Goal: Transaction & Acquisition: Obtain resource

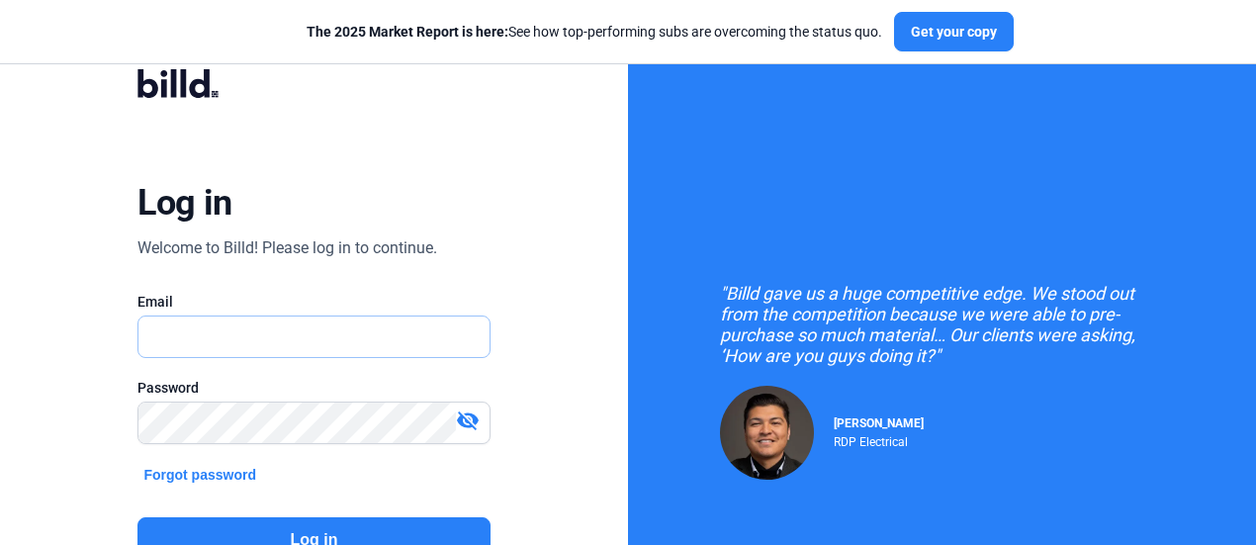
type input "[PERSON_NAME][EMAIL_ADDRESS][DOMAIN_NAME]"
click at [320, 537] on button "Log in" at bounding box center [313, 539] width 352 height 45
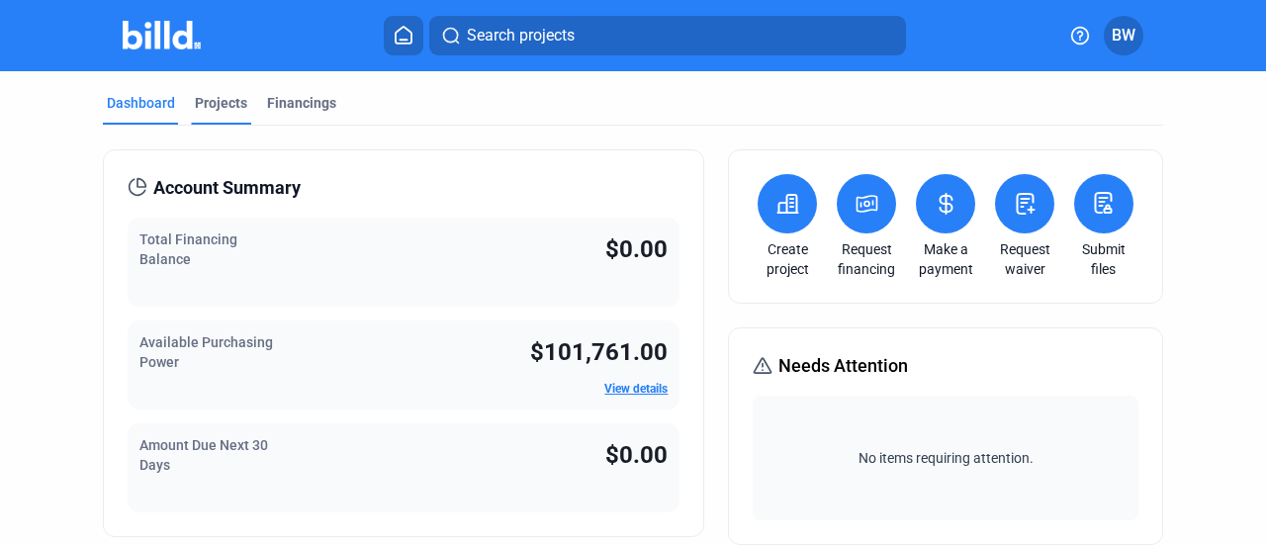
click at [227, 101] on div "Projects" at bounding box center [221, 103] width 52 height 20
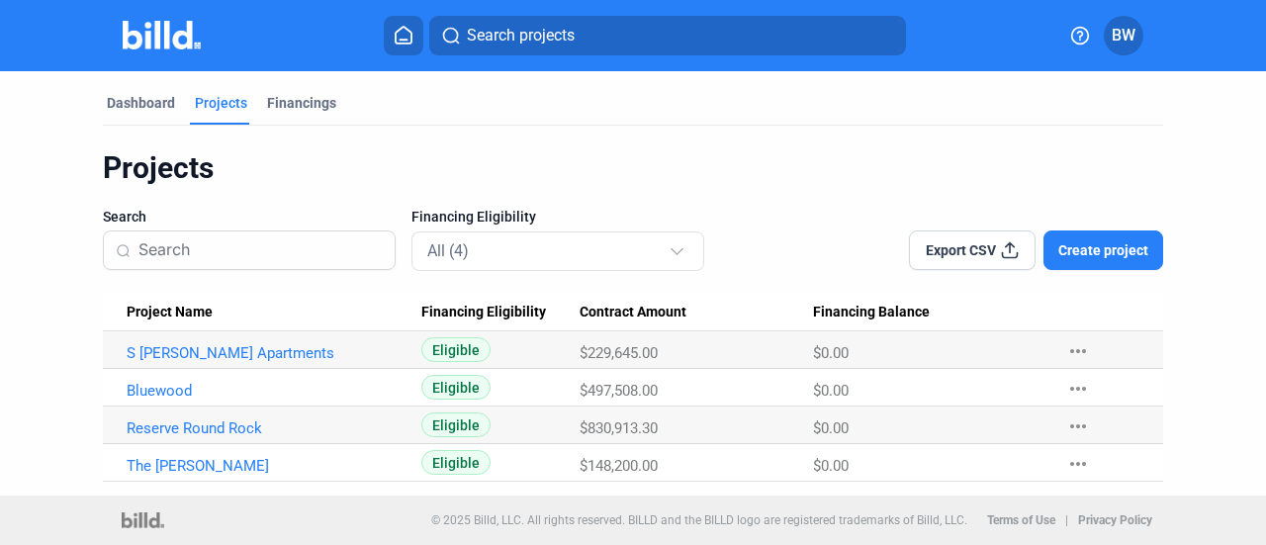
click at [459, 389] on span "Eligible" at bounding box center [455, 387] width 69 height 25
click at [139, 387] on link "Bluewood" at bounding box center [267, 391] width 280 height 18
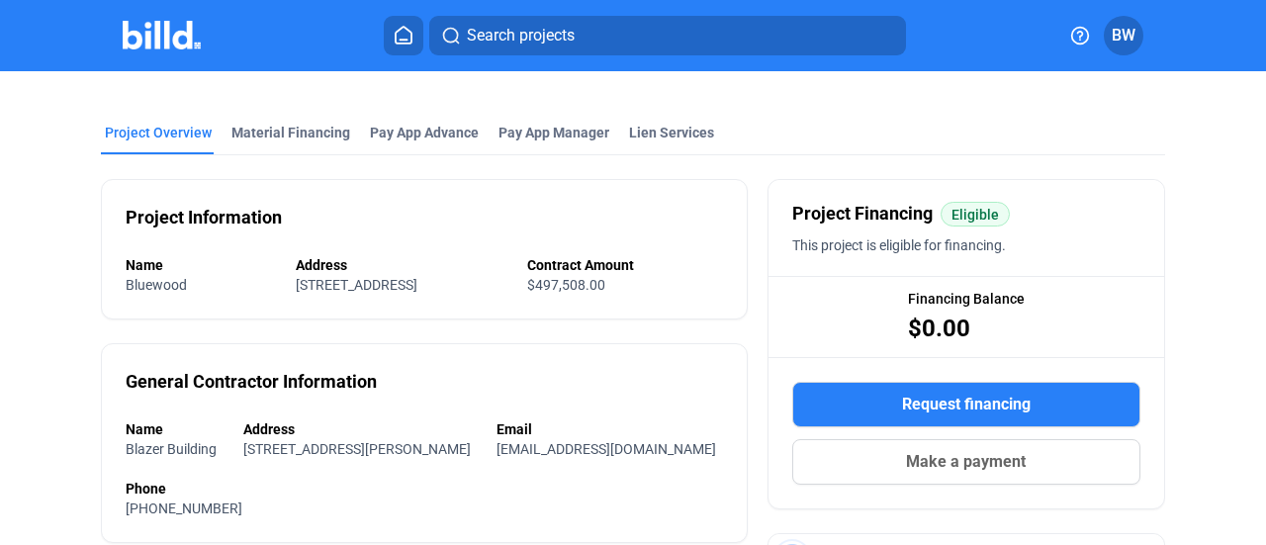
scroll to position [45, 0]
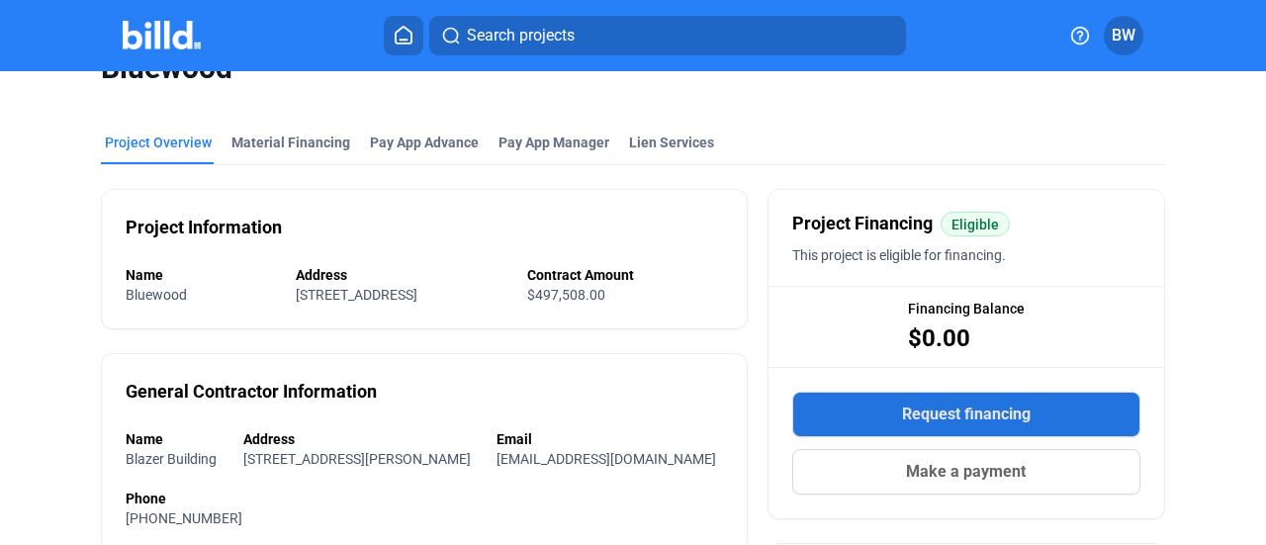
click at [1013, 408] on span "Request financing" at bounding box center [966, 414] width 129 height 24
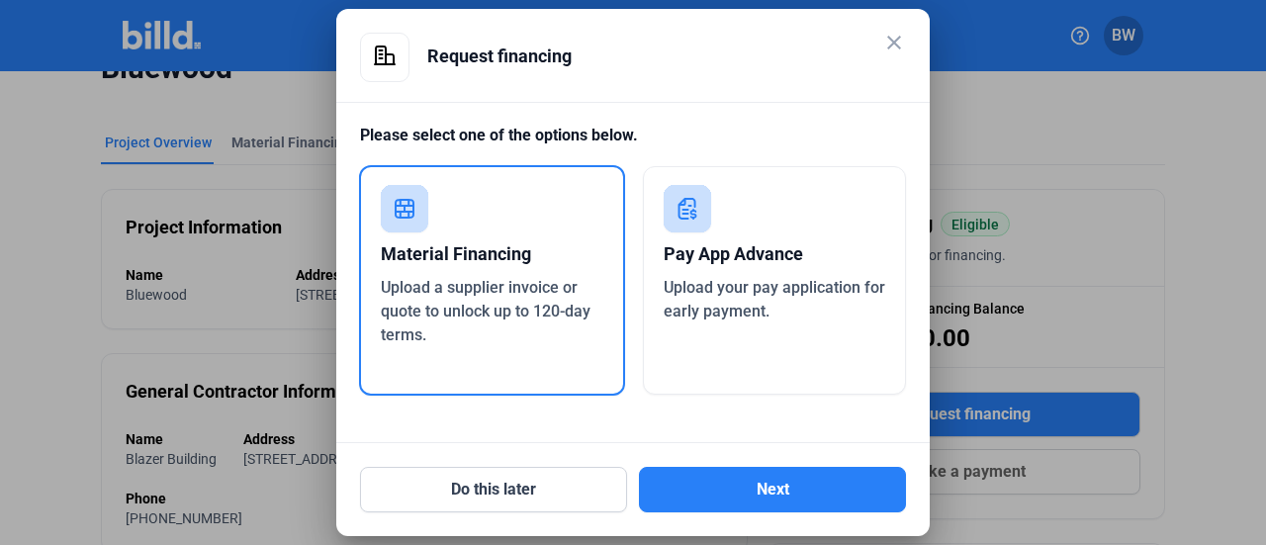
click at [488, 260] on div "Material Financing" at bounding box center [492, 254] width 222 height 44
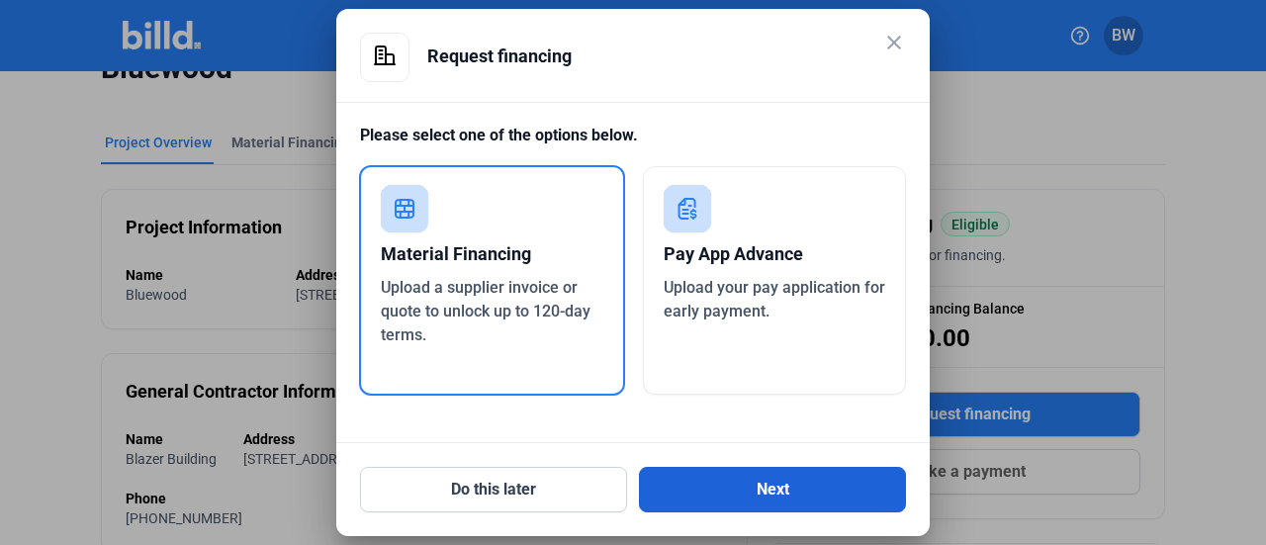
click at [825, 485] on button "Next" at bounding box center [772, 489] width 267 height 45
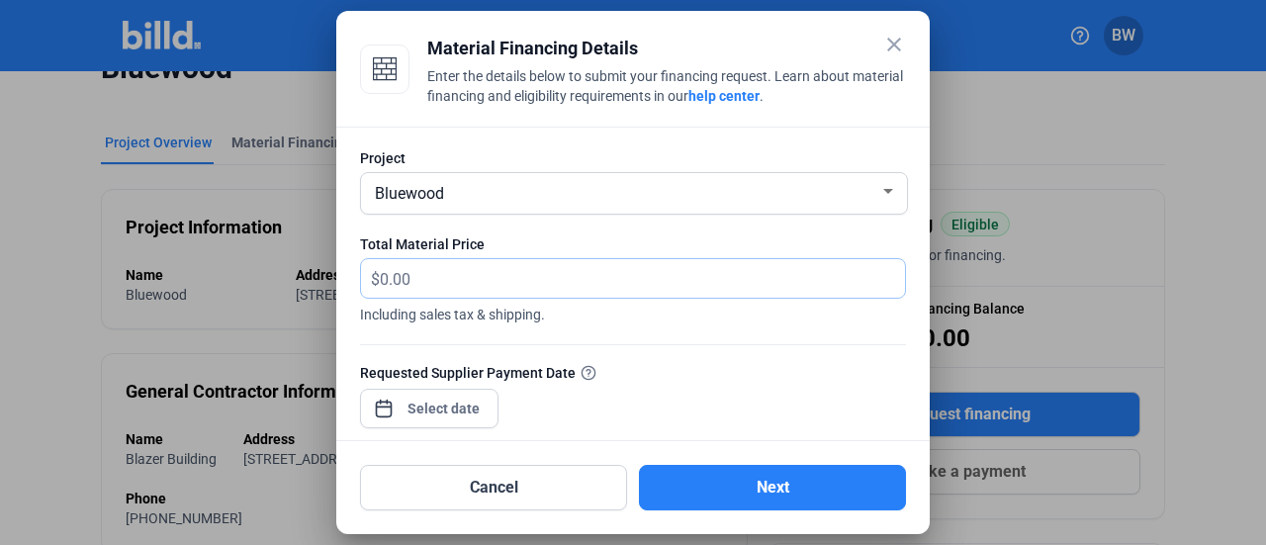
click at [434, 279] on input "text" at bounding box center [631, 278] width 502 height 39
type input "9,440.00"
click at [458, 411] on div "close Material Financing Details Enter the details below to submit your financi…" at bounding box center [633, 272] width 1266 height 545
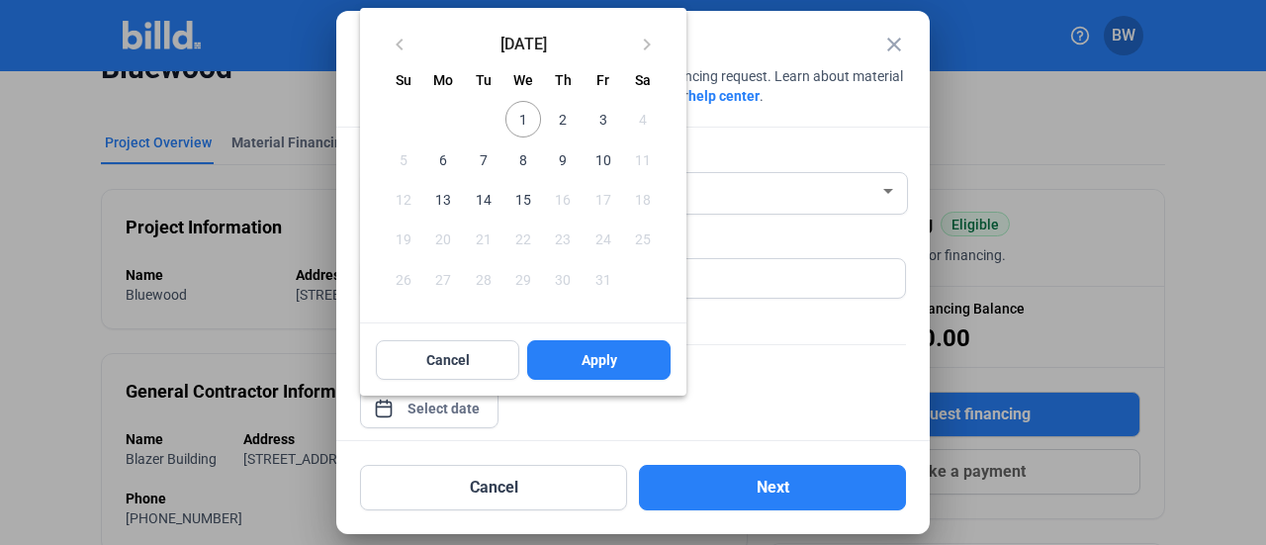
click at [562, 129] on span "2" at bounding box center [563, 119] width 36 height 36
click at [627, 353] on button "Apply" at bounding box center [598, 360] width 143 height 40
type input "[DATE]"
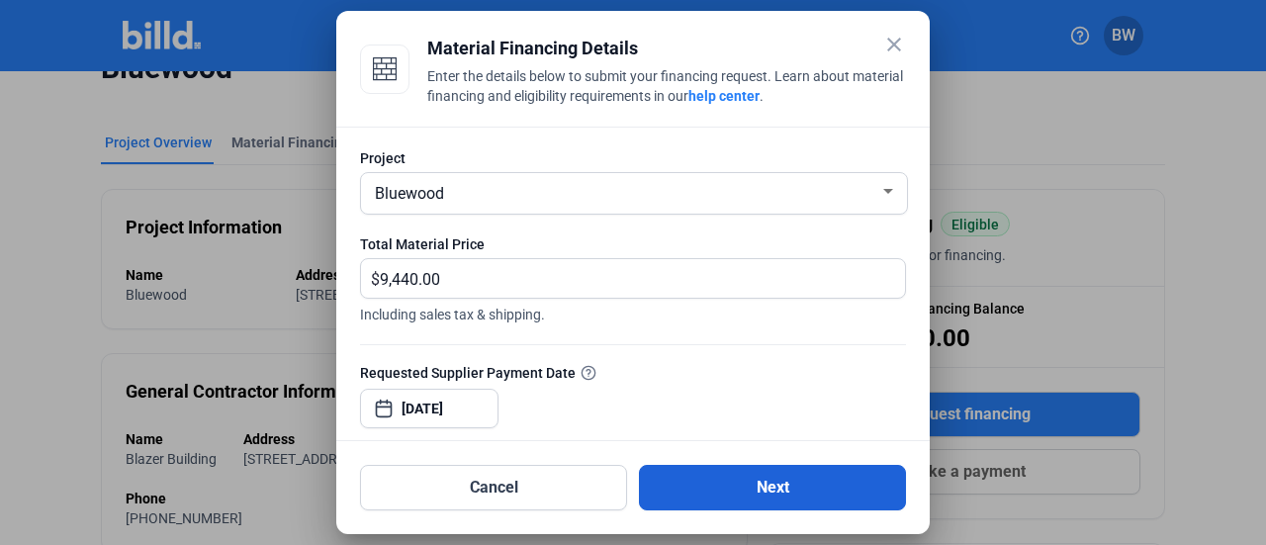
click at [769, 477] on button "Next" at bounding box center [772, 487] width 267 height 45
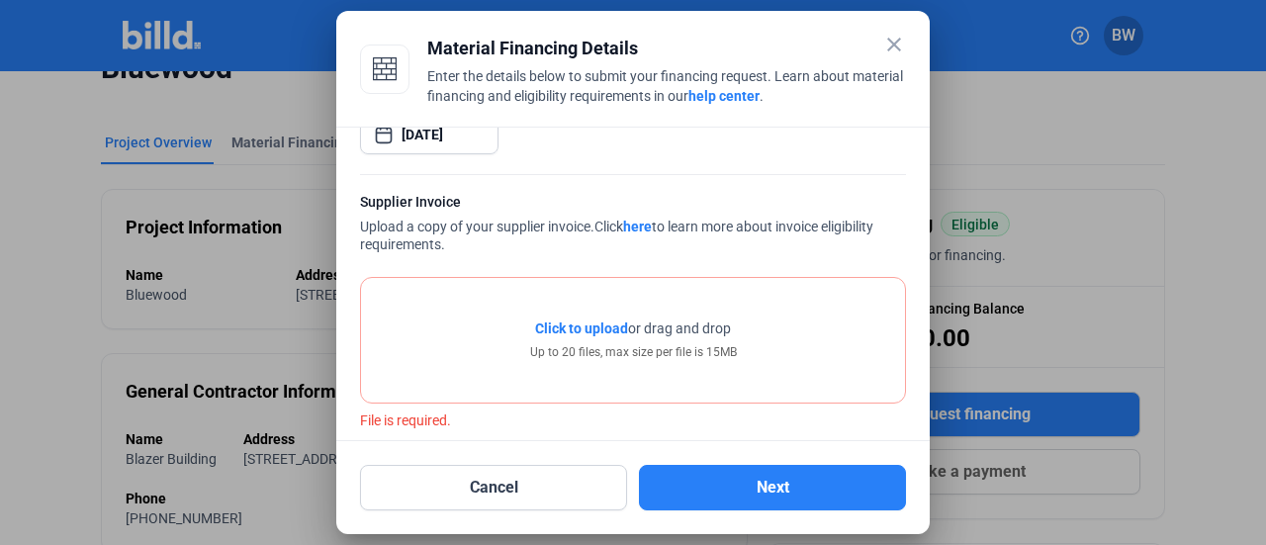
scroll to position [292, 0]
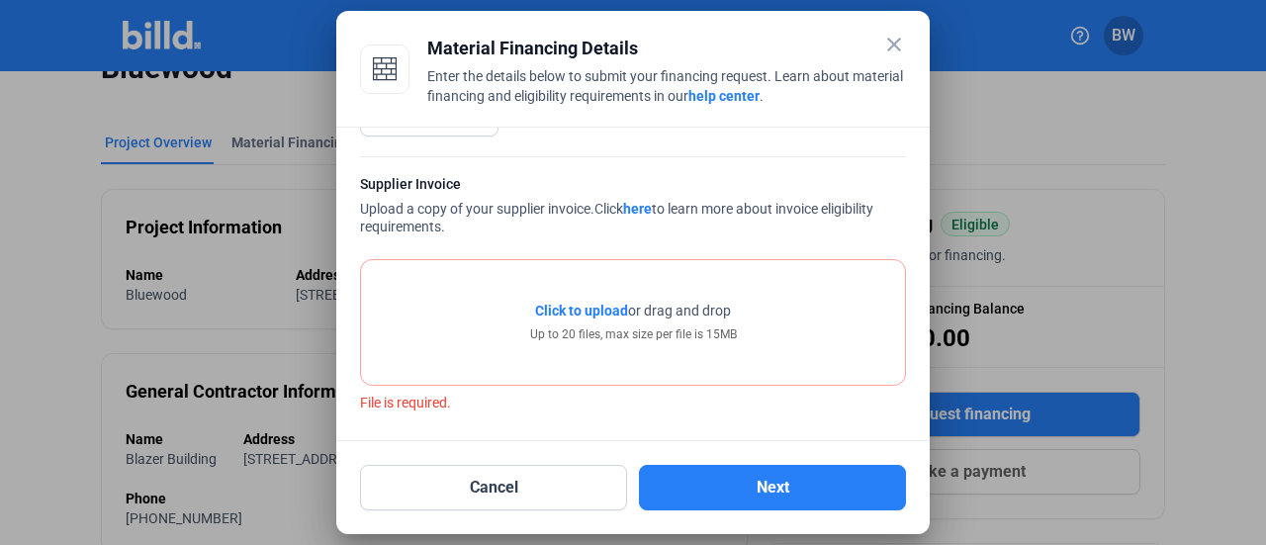
click at [601, 311] on span "Click to upload" at bounding box center [581, 311] width 93 height 16
click at [597, 311] on span "Click to upload" at bounding box center [581, 311] width 93 height 16
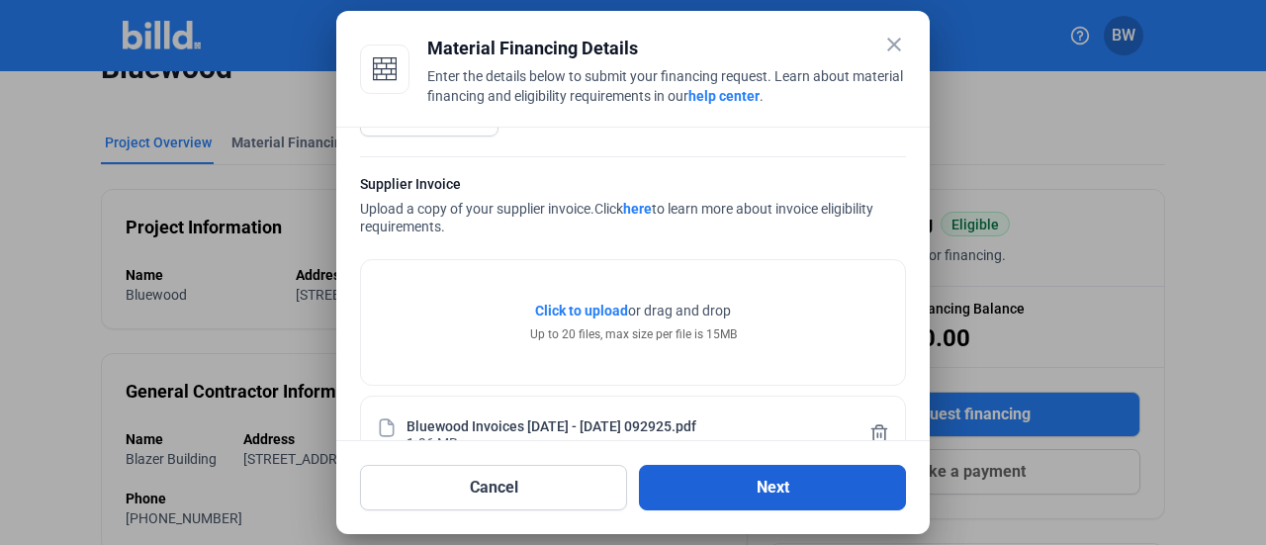
click at [779, 489] on button "Next" at bounding box center [772, 487] width 267 height 45
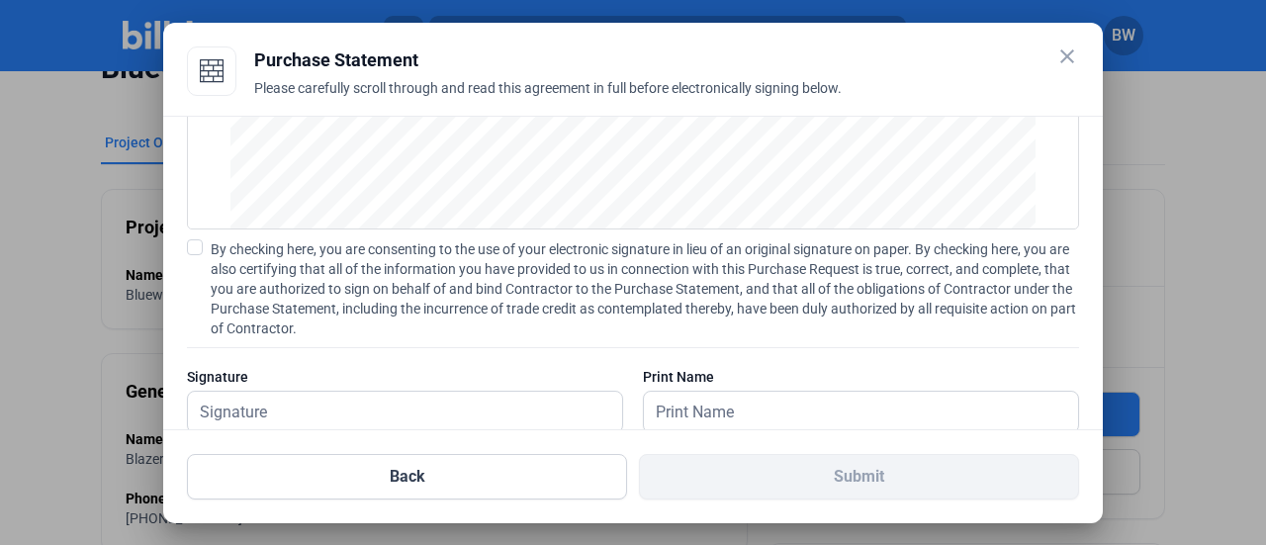
scroll to position [307, 0]
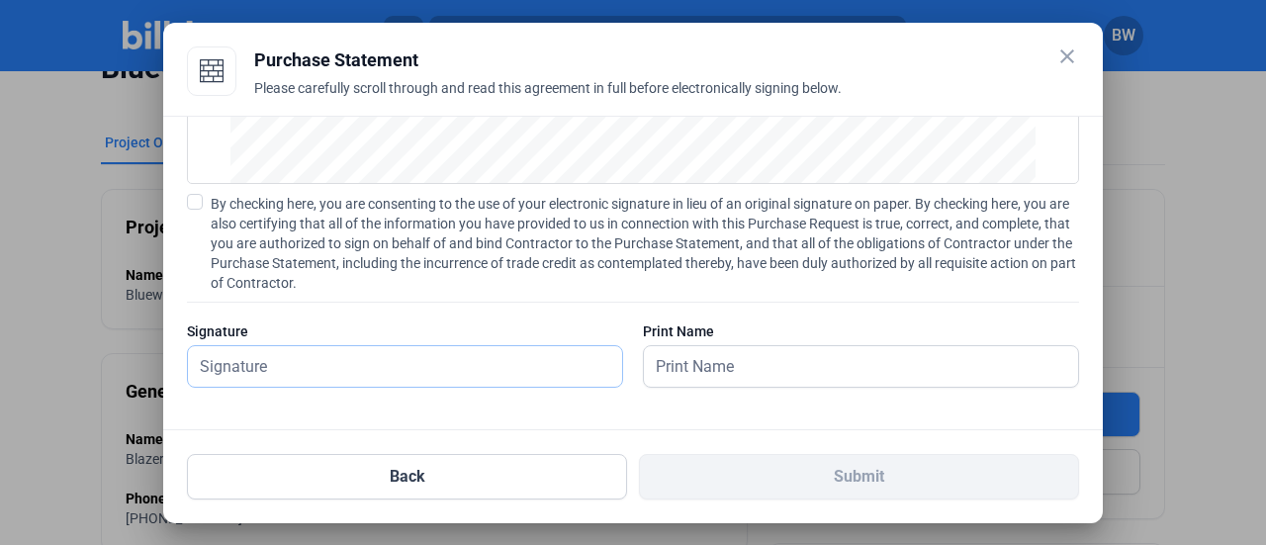
click at [235, 380] on input "text" at bounding box center [405, 366] width 434 height 41
type input "[PERSON_NAME]"
click at [752, 369] on input "text" at bounding box center [850, 366] width 412 height 41
type input "[PERSON_NAME]"
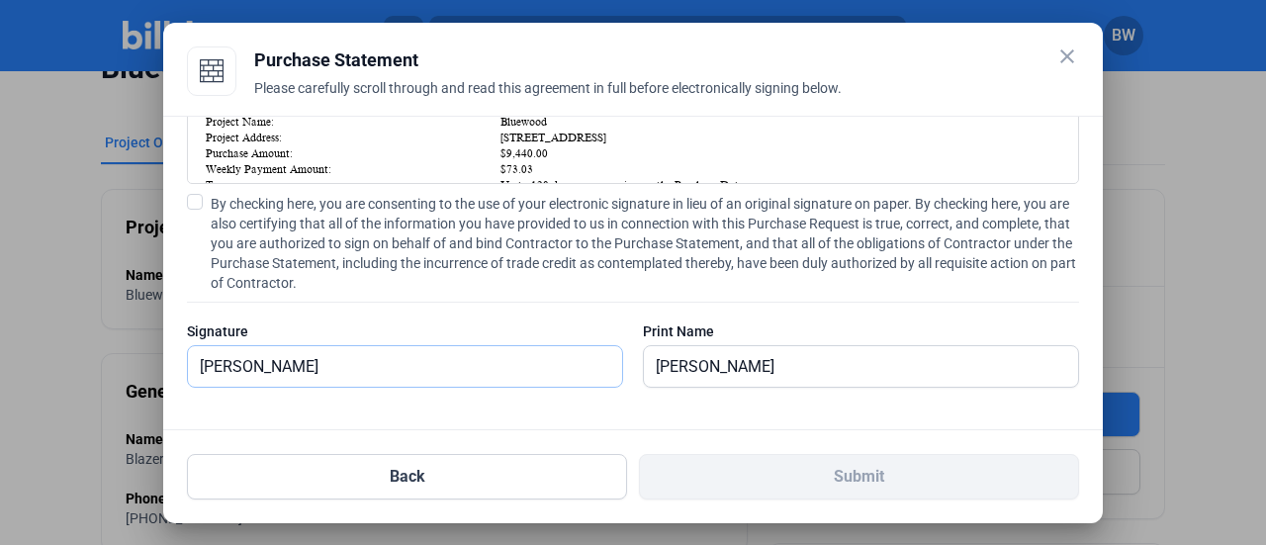
click at [297, 371] on input "[PERSON_NAME]" at bounding box center [405, 366] width 434 height 41
click at [387, 369] on input "[PERSON_NAME]" at bounding box center [405, 366] width 434 height 41
click at [194, 205] on span at bounding box center [195, 202] width 16 height 16
click at [0, 0] on input "By checking here, you are consenting to the use of your electronic signature in…" at bounding box center [0, 0] width 0 height 0
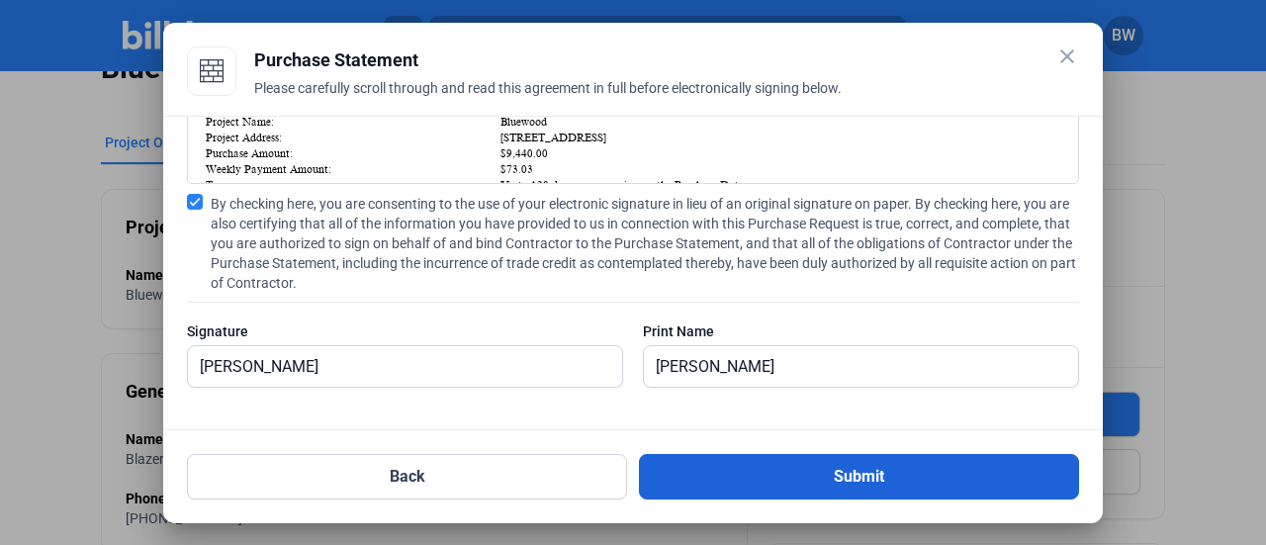
click at [849, 481] on button "Submit" at bounding box center [859, 476] width 440 height 45
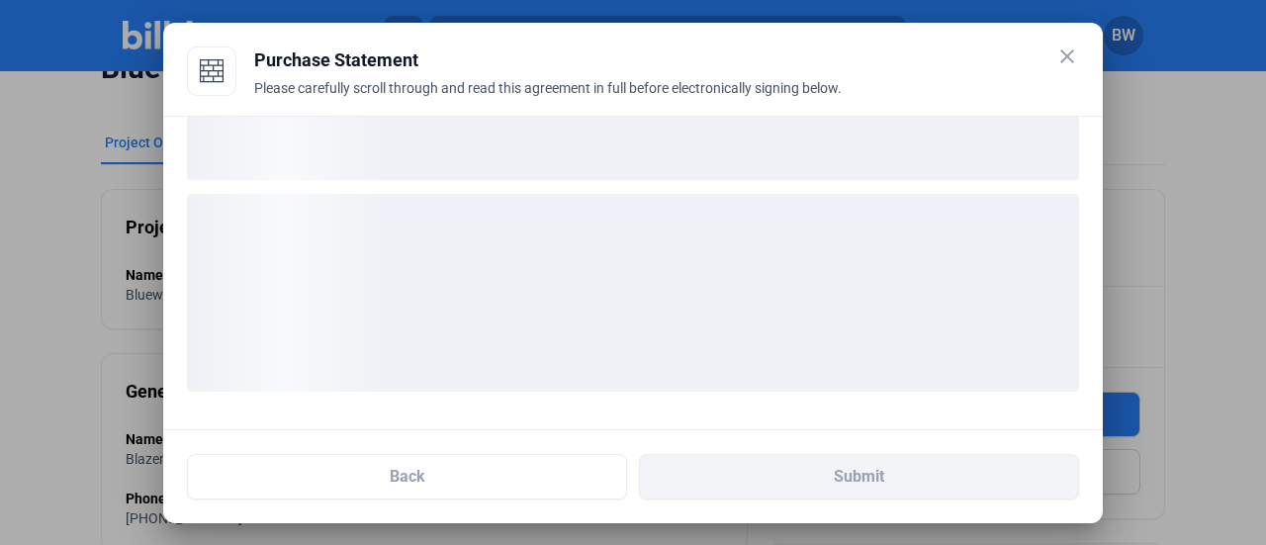
scroll to position [155, 0]
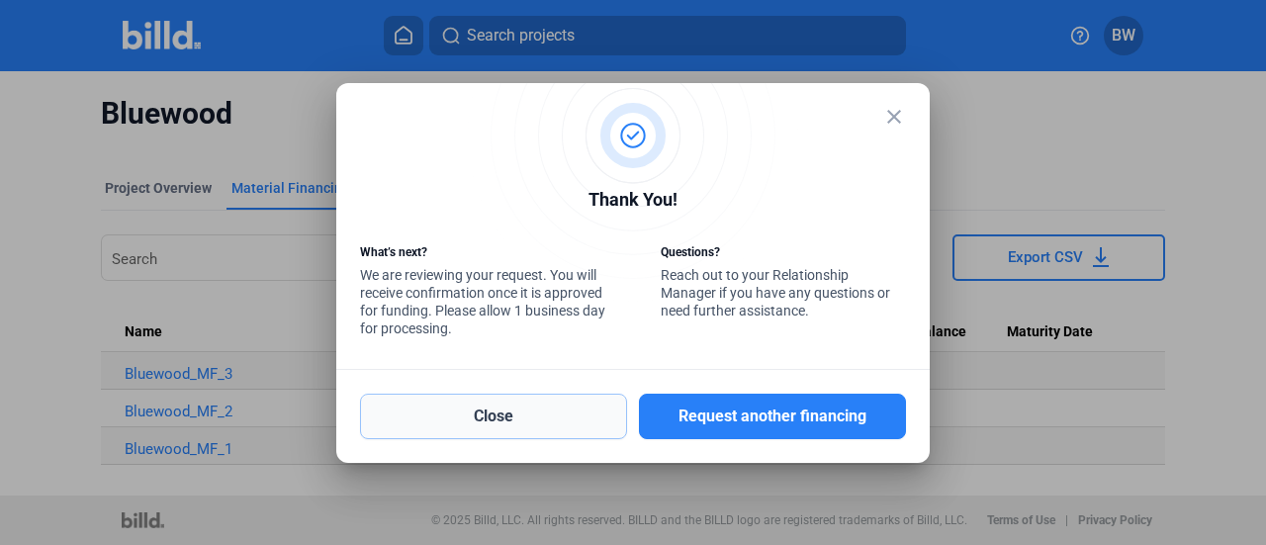
click at [485, 410] on button "Close" at bounding box center [493, 416] width 267 height 45
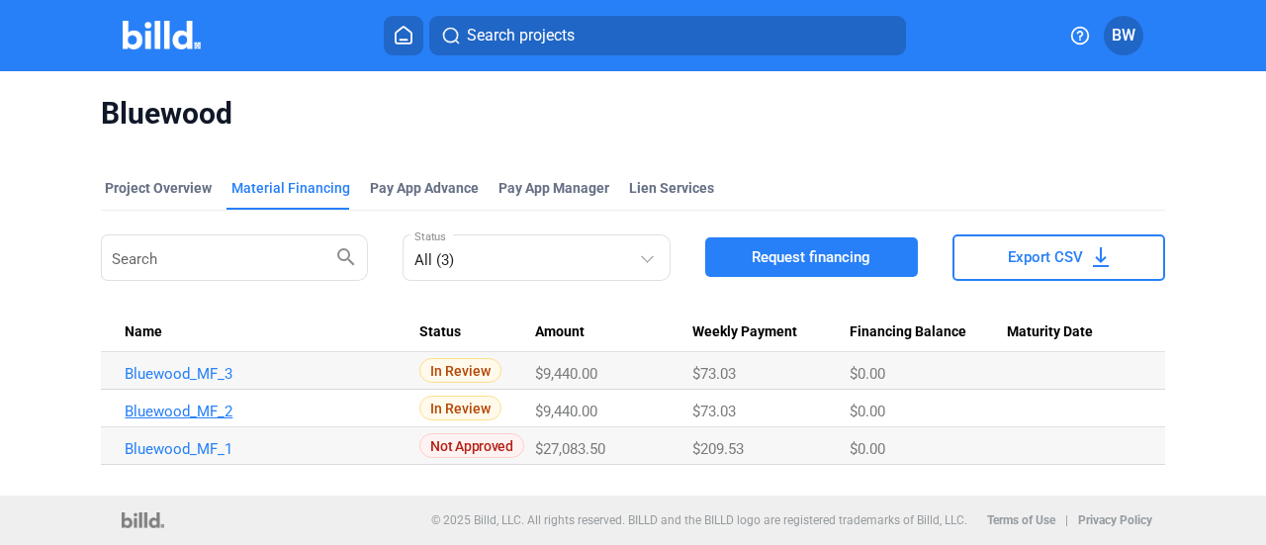
click at [214, 406] on link "Bluewood_MF_2" at bounding box center [265, 411] width 280 height 18
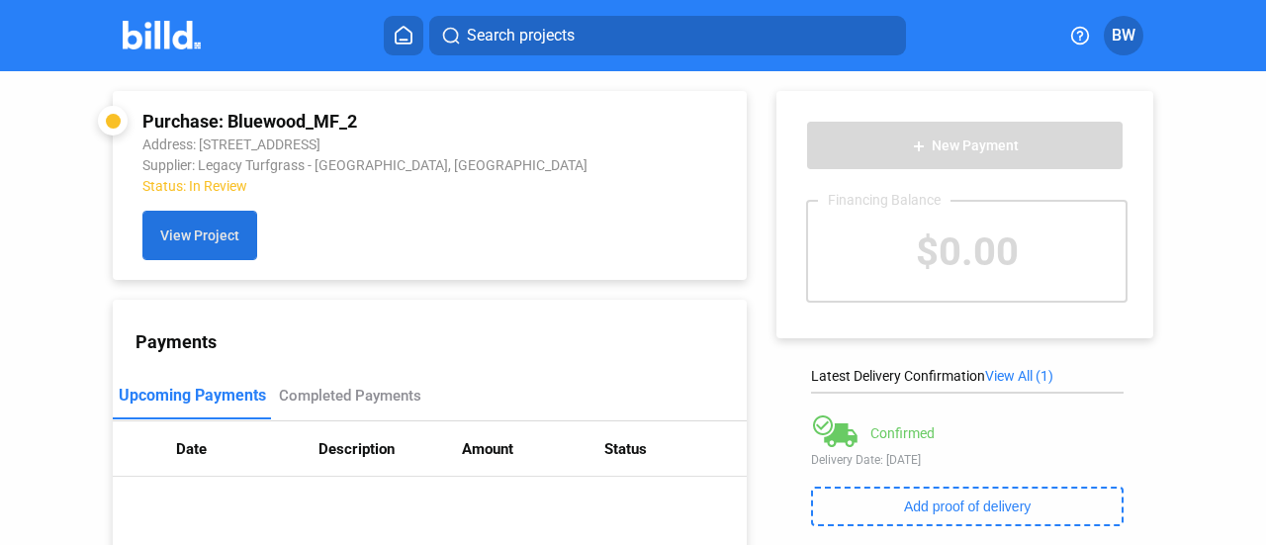
click at [168, 247] on button "View Project" at bounding box center [199, 235] width 115 height 49
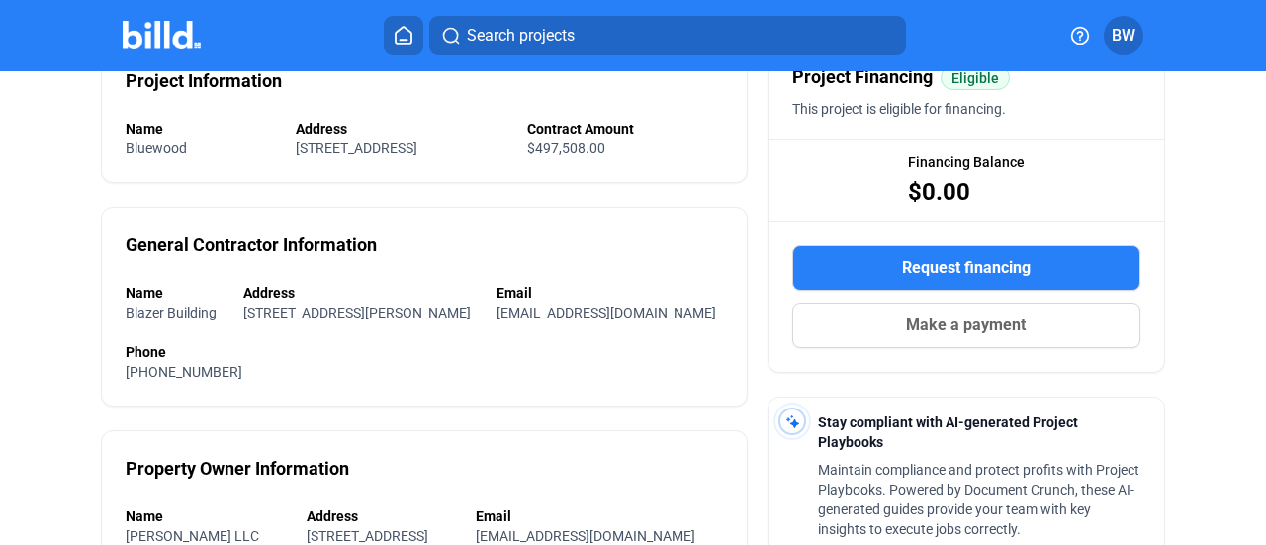
scroll to position [297, 0]
